Goal: Task Accomplishment & Management: Complete application form

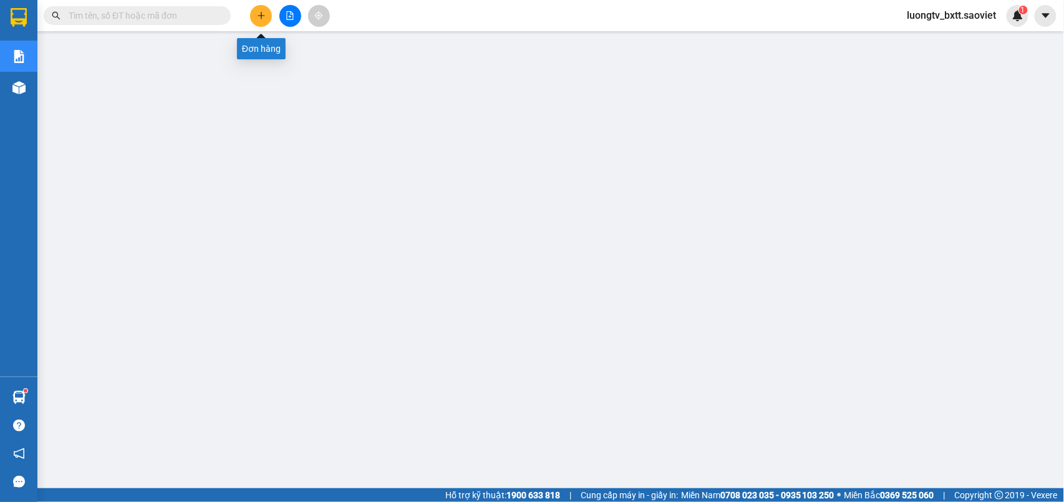
click at [260, 15] on icon "plus" at bounding box center [261, 15] width 9 height 9
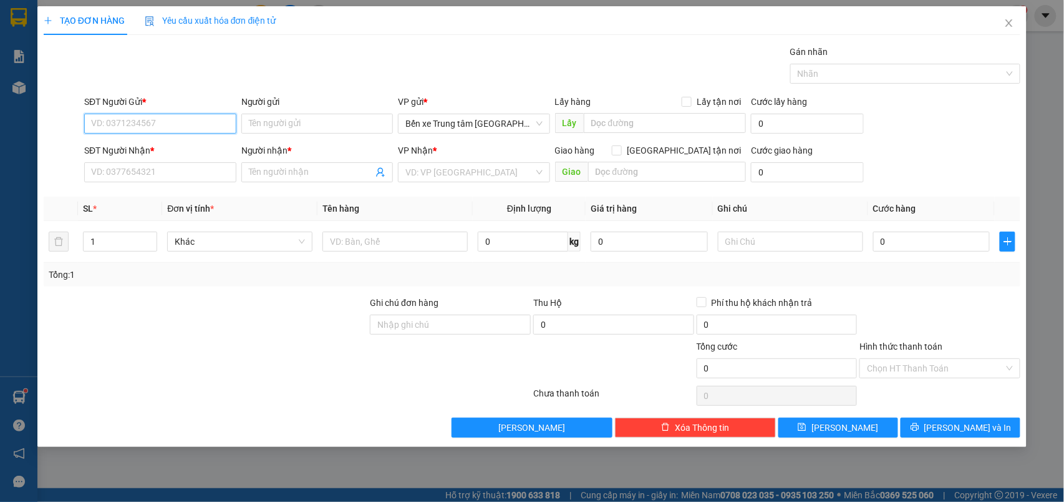
click at [198, 125] on input "SĐT Người Gửi *" at bounding box center [160, 124] width 152 height 20
click at [207, 120] on input "0981864582" at bounding box center [160, 124] width 152 height 20
click at [200, 121] on input "0981864582" at bounding box center [160, 124] width 152 height 20
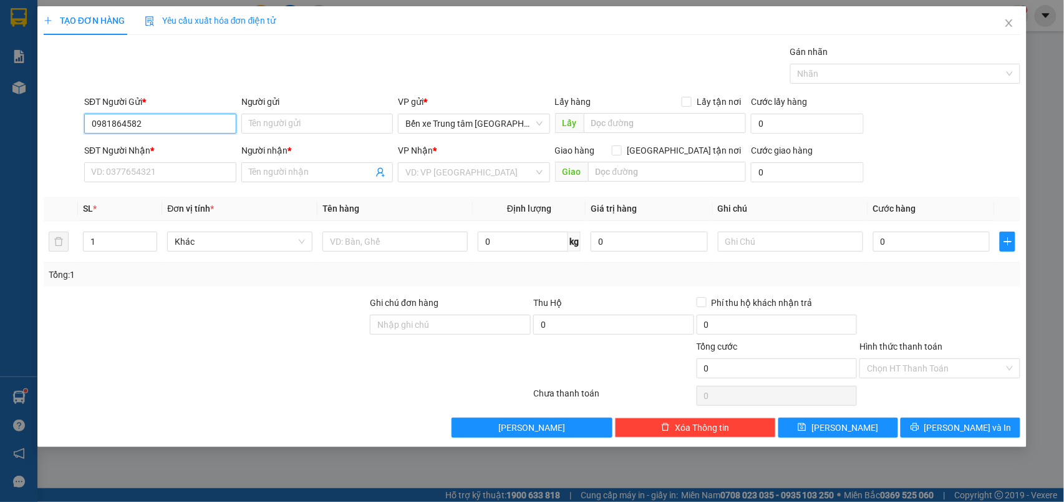
click at [198, 122] on input "0981864582" at bounding box center [160, 124] width 152 height 20
type input "0981864582"
click at [155, 170] on input "SĐT Người Nhận *" at bounding box center [160, 172] width 152 height 20
type input "0981864582"
click at [262, 117] on input "Người gửi" at bounding box center [317, 124] width 152 height 20
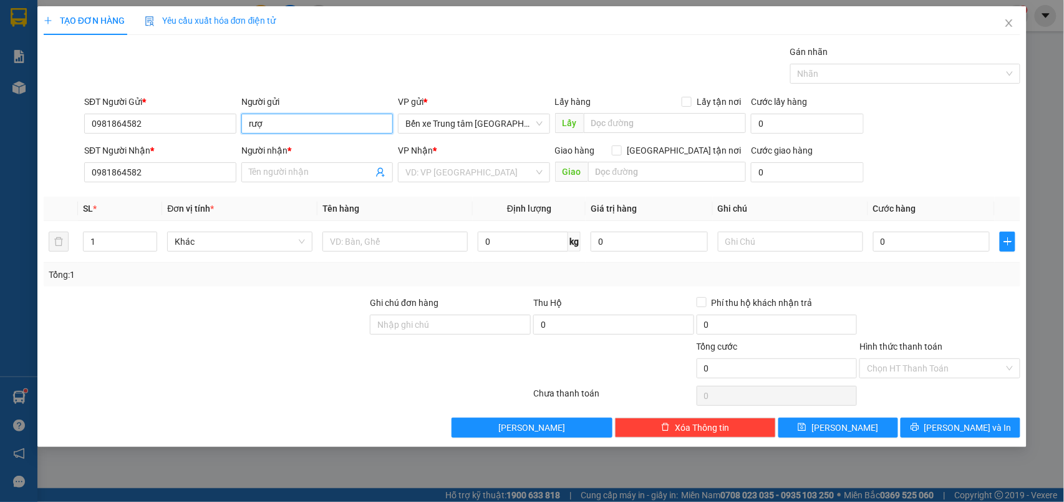
type input "rượu"
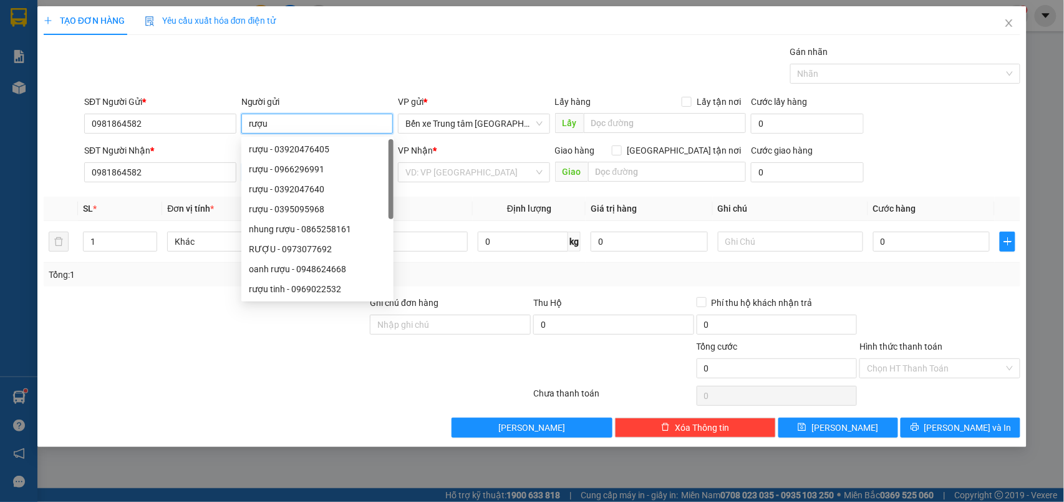
click at [275, 175] on div "rượu - 0966296991" at bounding box center [317, 169] width 137 height 14
type input "0966296991"
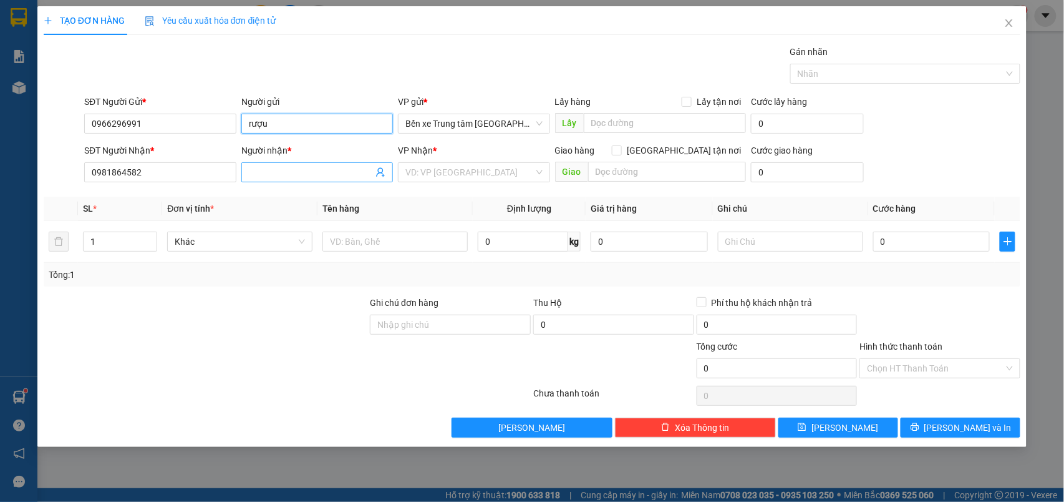
type input "rượu"
click at [266, 173] on input "Người nhận *" at bounding box center [311, 172] width 125 height 14
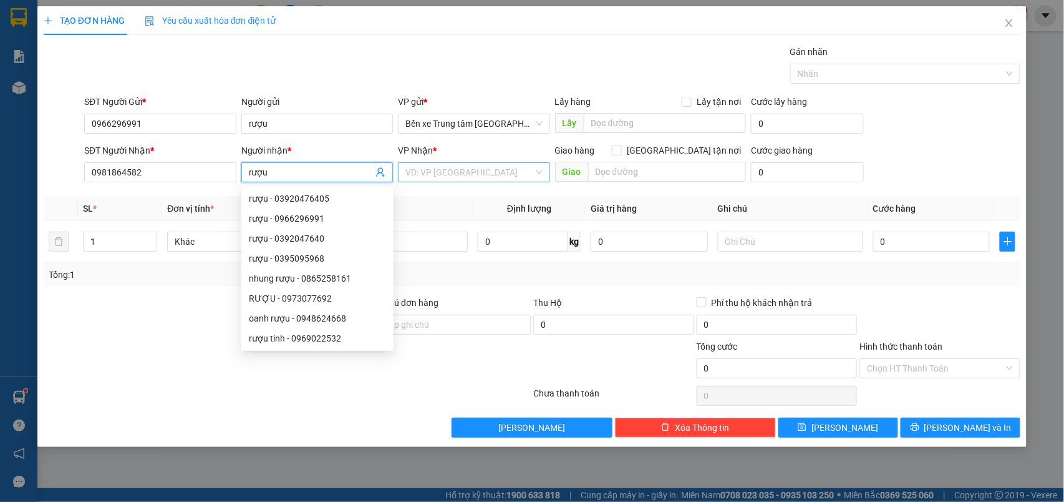
type input "rượu"
click at [447, 175] on input "search" at bounding box center [470, 172] width 129 height 19
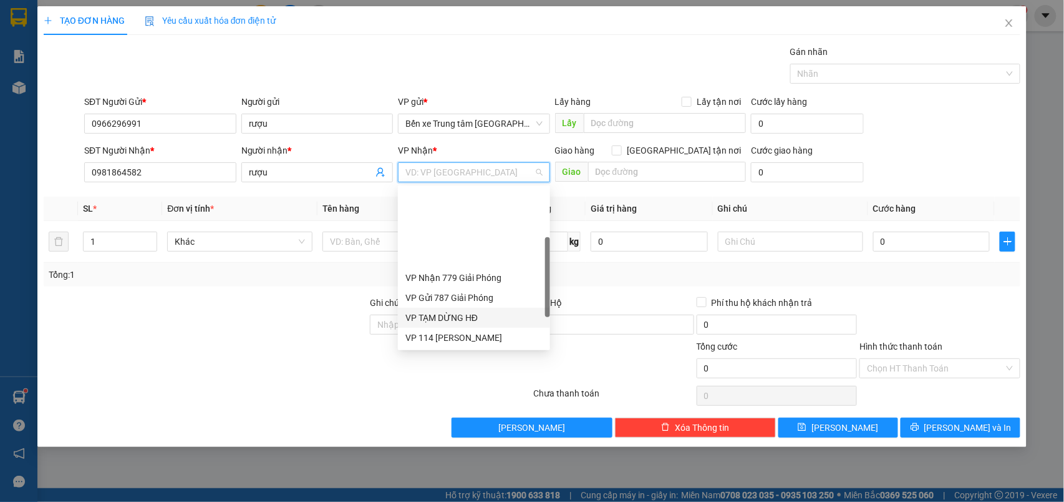
scroll to position [135, 0]
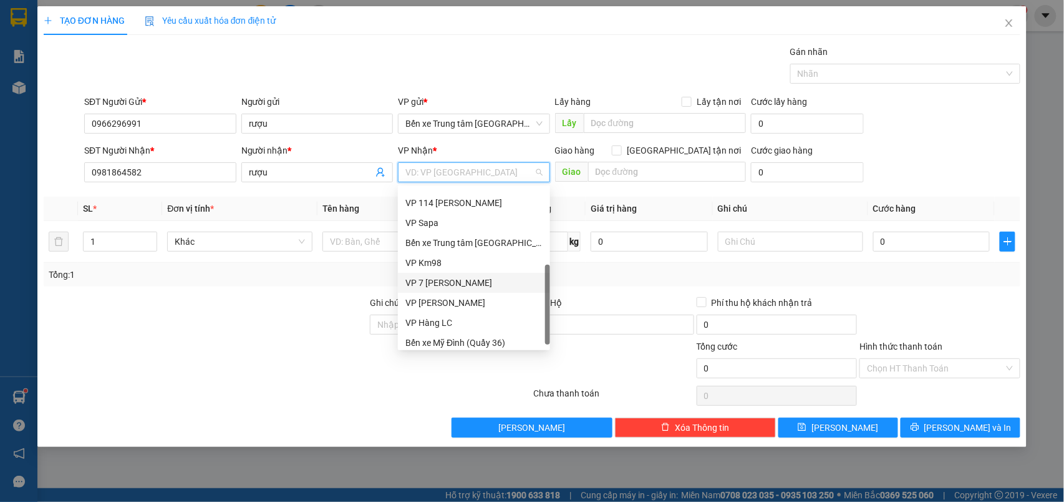
click at [442, 277] on div "VP 7 [PERSON_NAME]" at bounding box center [474, 283] width 137 height 14
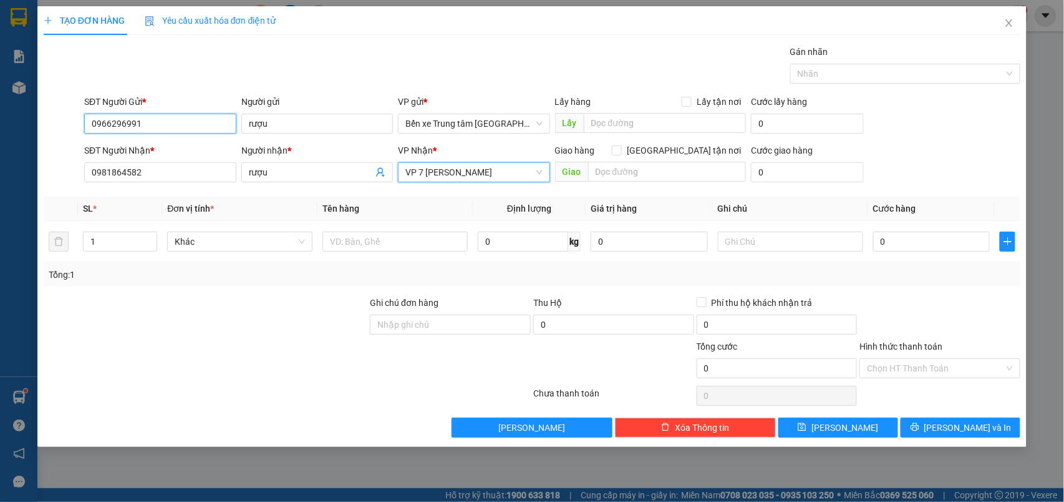
drag, startPoint x: 157, startPoint y: 118, endPoint x: 96, endPoint y: 122, distance: 61.3
click at [96, 122] on input "0966296991" at bounding box center [160, 124] width 152 height 20
click at [73, 122] on div at bounding box center [62, 117] width 41 height 44
drag, startPoint x: 142, startPoint y: 128, endPoint x: 87, endPoint y: 122, distance: 55.2
click at [87, 122] on input "0966296991" at bounding box center [160, 124] width 152 height 20
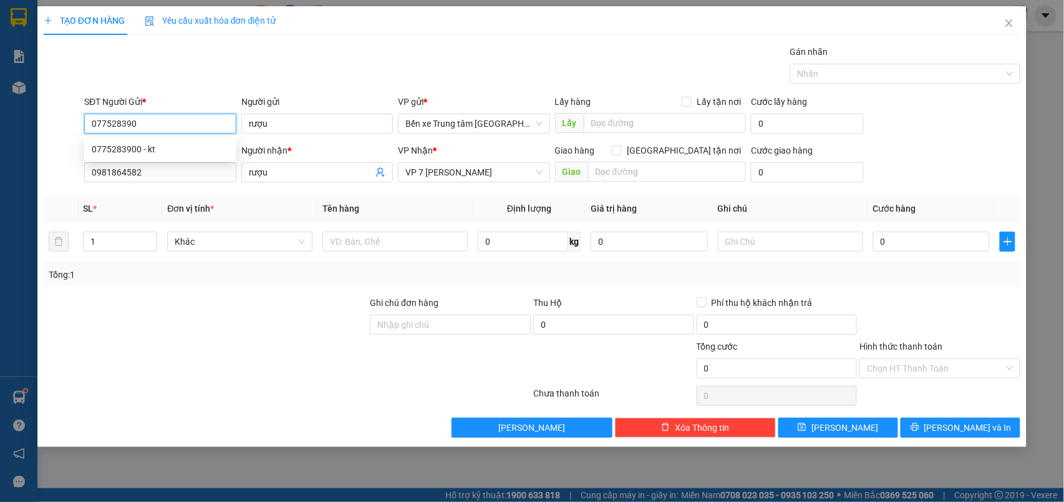
type input "0775283900"
click at [129, 148] on div "0775283900 - kt" at bounding box center [160, 149] width 137 height 14
type input "kt"
type input "0775283900"
click at [109, 245] on input "1" at bounding box center [121, 241] width 74 height 19
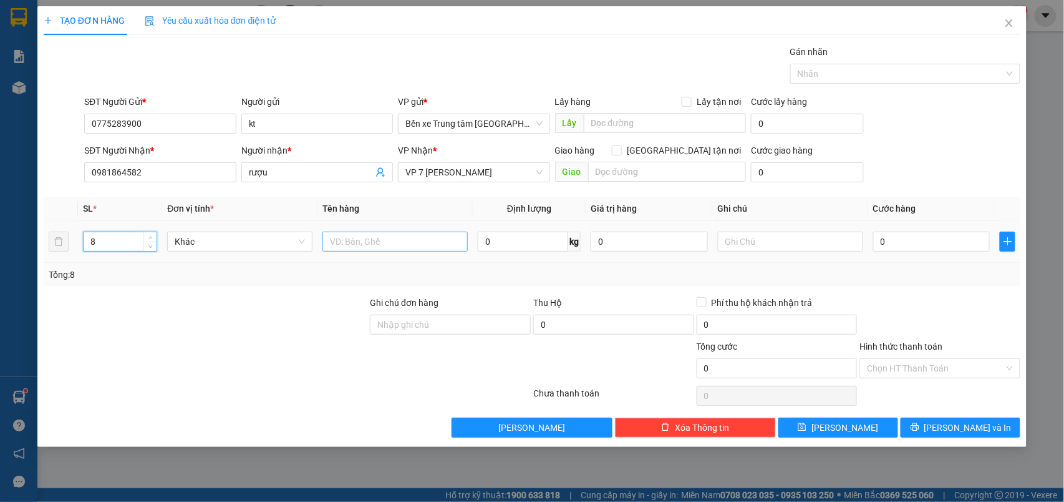
type input "8"
click at [350, 240] on input "text" at bounding box center [395, 241] width 145 height 20
type input "8 can"
click at [921, 246] on input "0" at bounding box center [932, 241] width 117 height 20
type input "4"
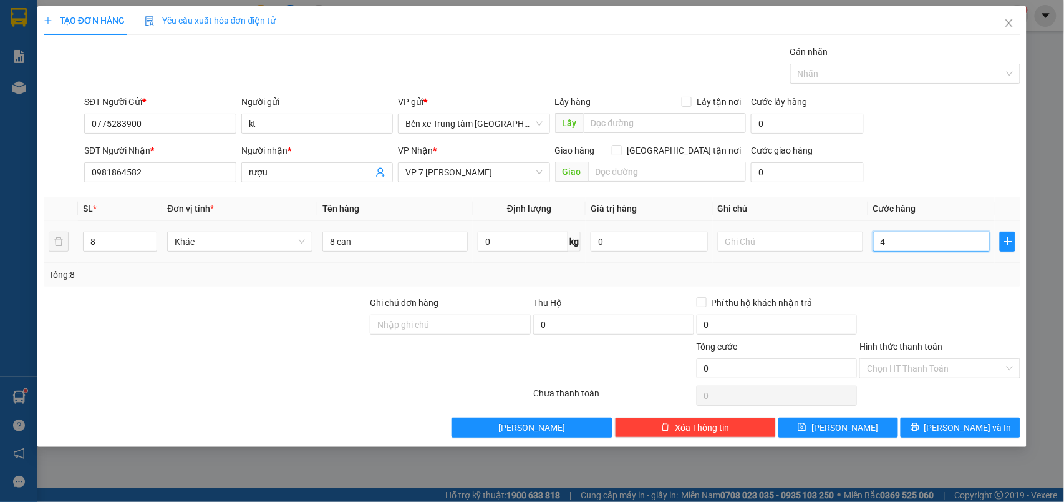
type input "4"
type input "40"
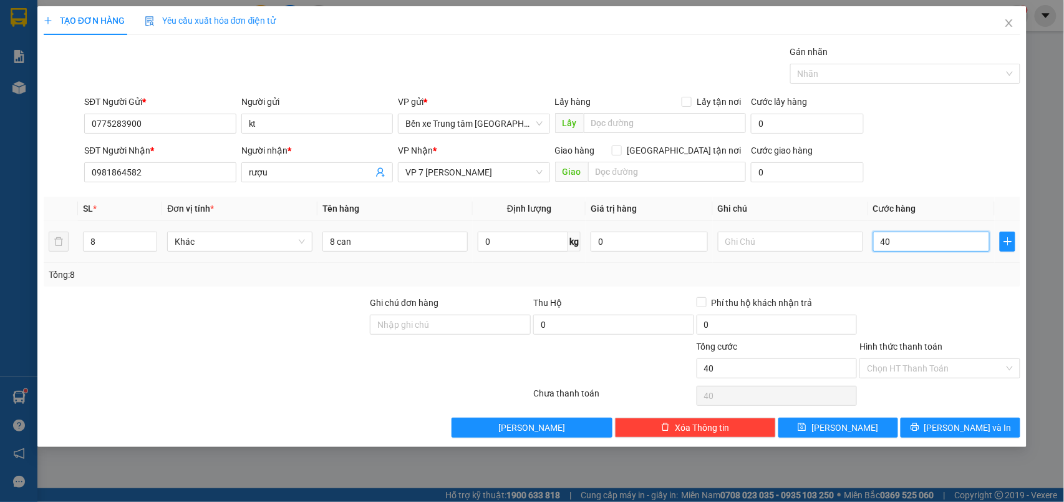
type input "400"
type input "400.000"
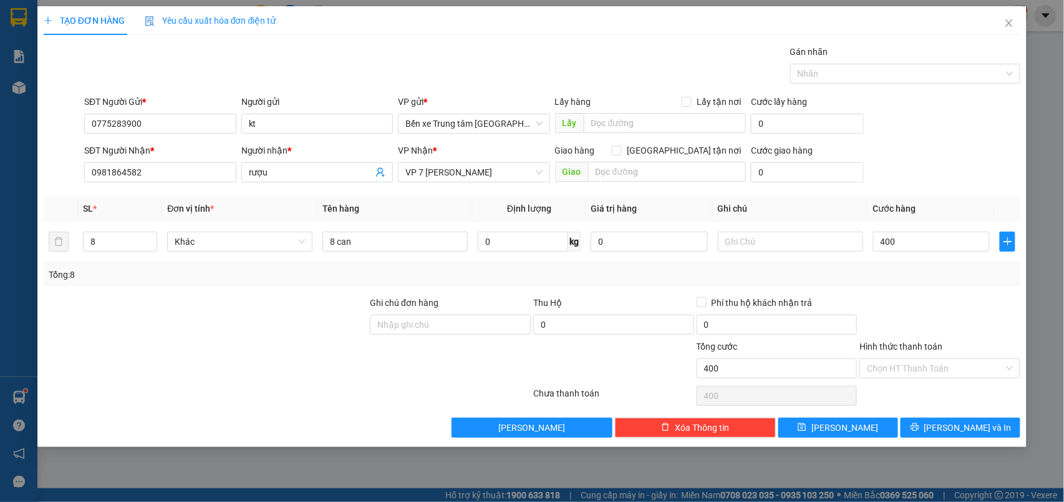
type input "400.000"
click at [912, 142] on form "SĐT Người Gửi * 0775283900 Người gửi kt VP gửi * Bến xe Trung tâm Lào Cai Lấy h…" at bounding box center [533, 141] width 978 height 92
click at [951, 423] on span "[PERSON_NAME] và In" at bounding box center [968, 428] width 87 height 14
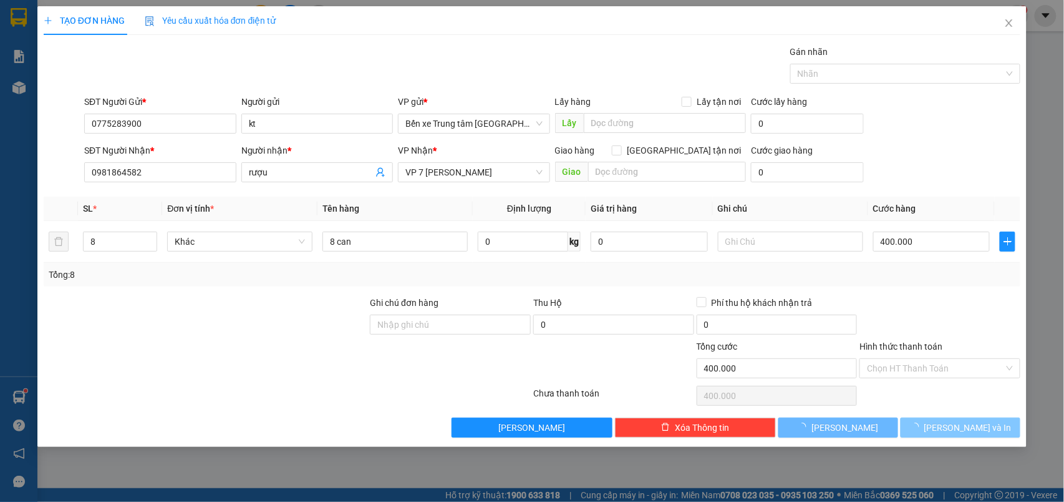
click at [951, 423] on span "[PERSON_NAME] và In" at bounding box center [968, 428] width 87 height 14
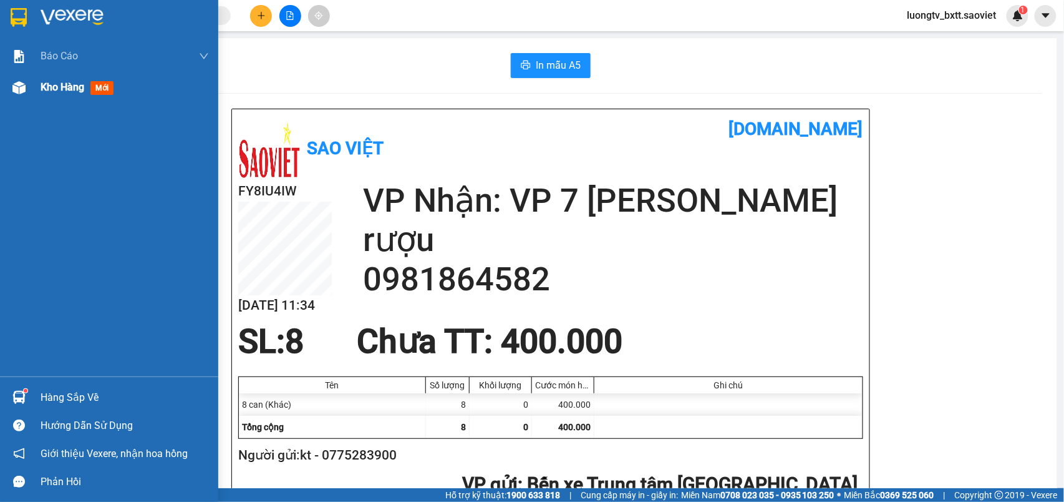
click at [52, 89] on span "Kho hàng" at bounding box center [63, 87] width 44 height 12
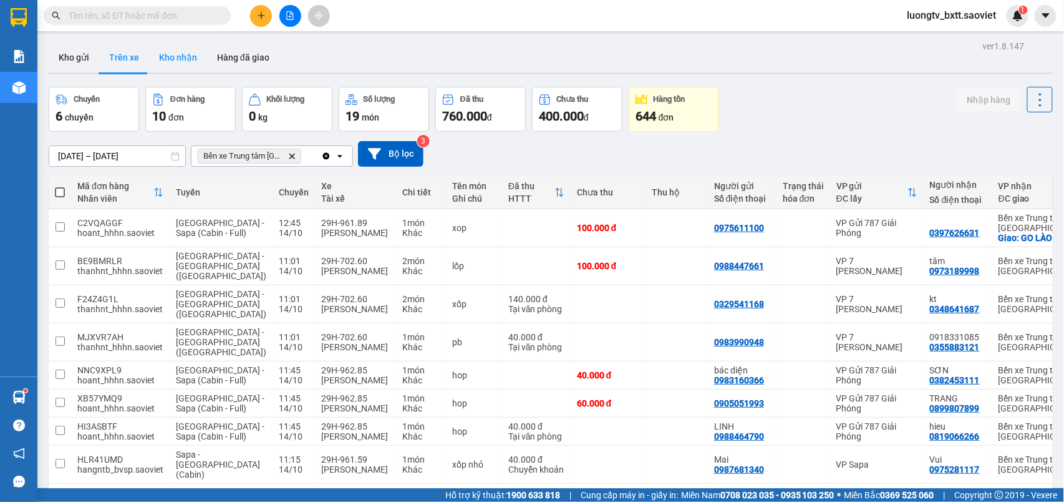
click at [180, 57] on button "Kho nhận" at bounding box center [178, 57] width 58 height 30
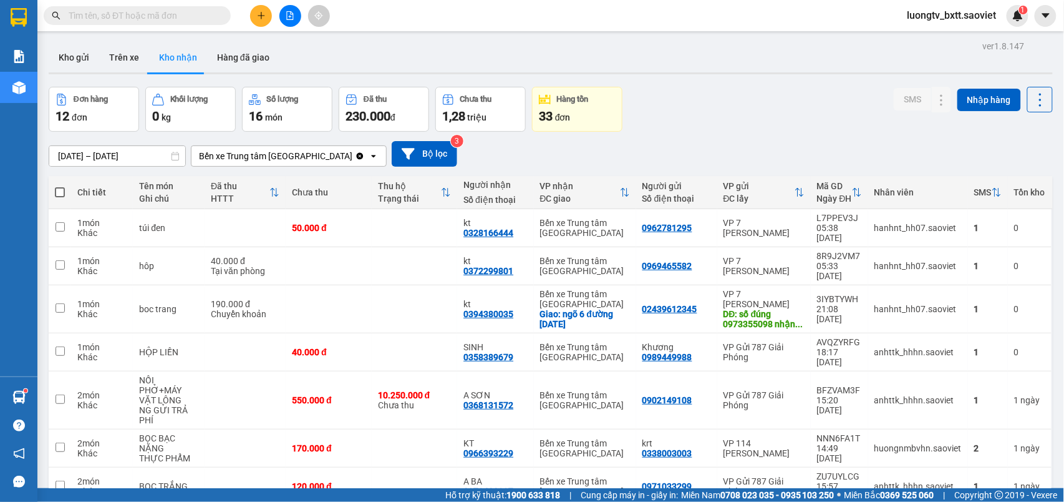
click at [757, 65] on div "Kho gửi Trên xe Kho nhận Hàng đã giao" at bounding box center [551, 58] width 1005 height 33
